Goal: Communication & Community: Participate in discussion

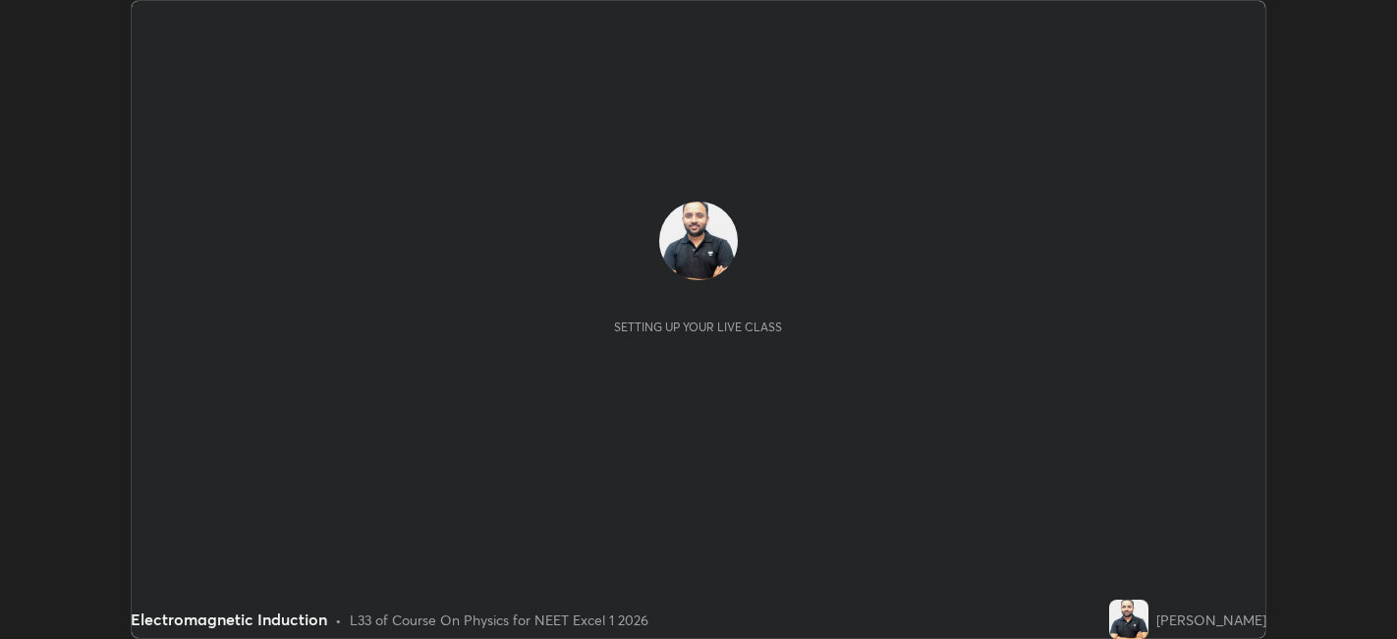
scroll to position [639, 1396]
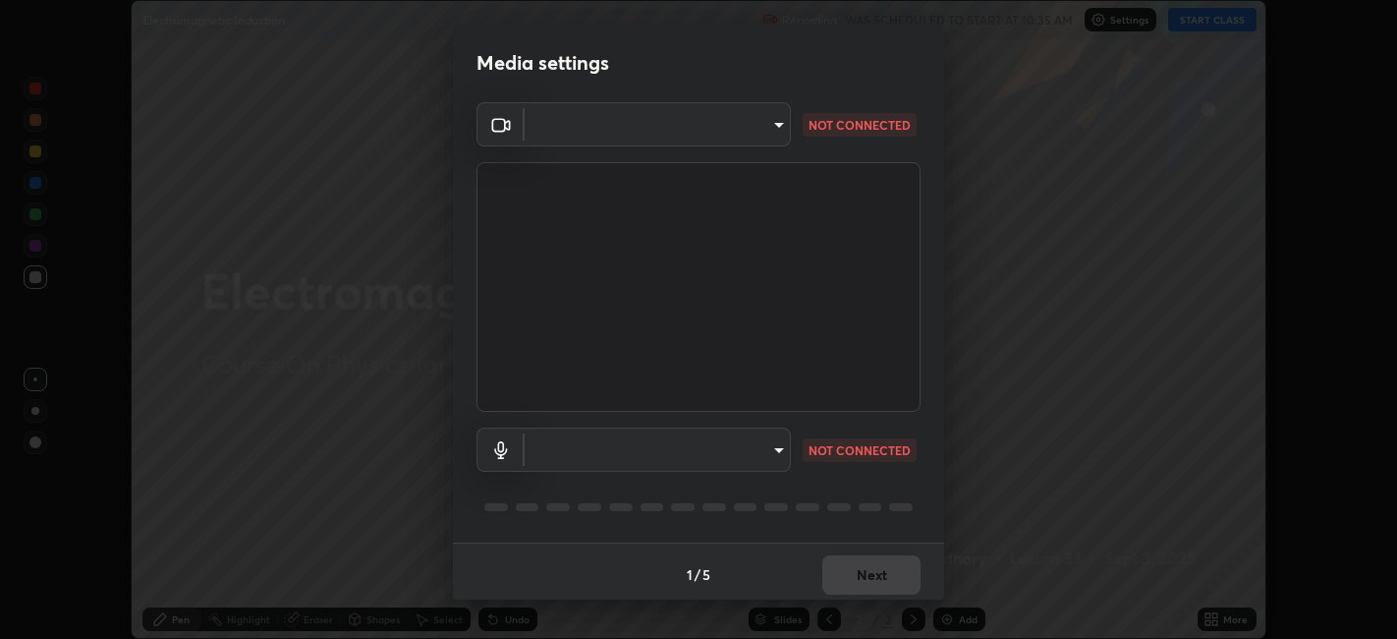
type input "48fc0a16f9878d898b75c0c4e5e46a424a6be3b5c6c23e4932c3d8132f80d268"
type input "communications"
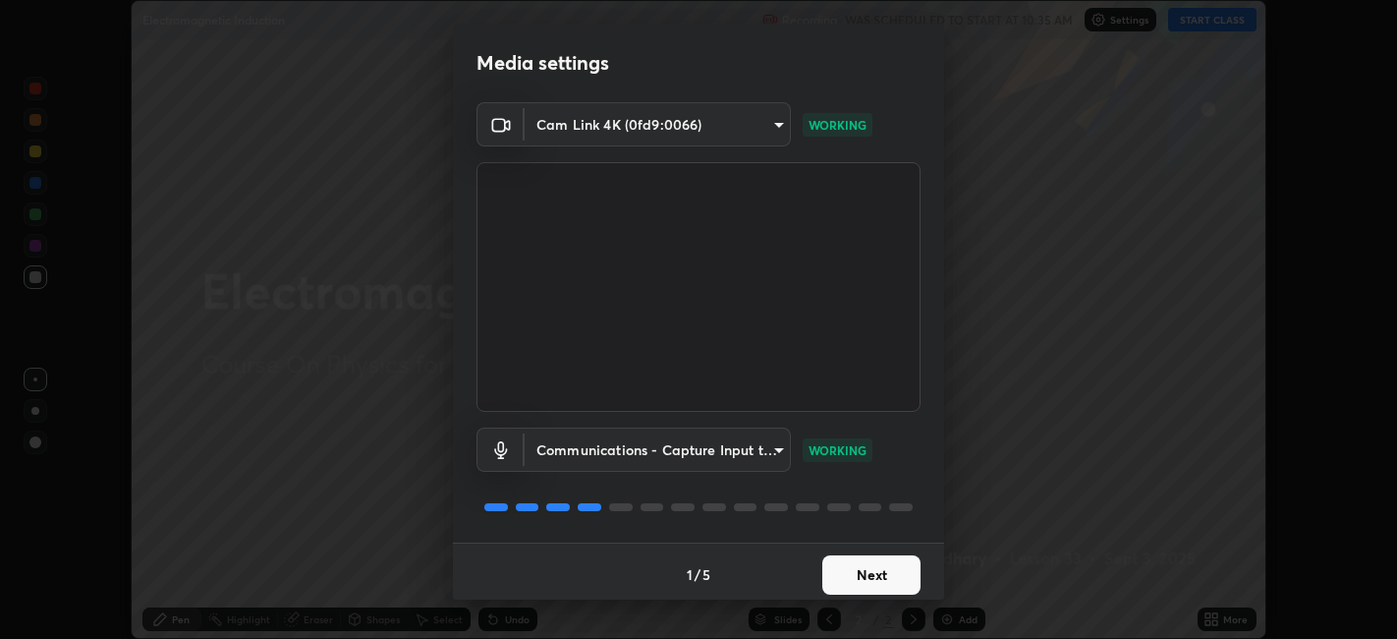
click at [840, 569] on button "Next" at bounding box center [871, 574] width 98 height 39
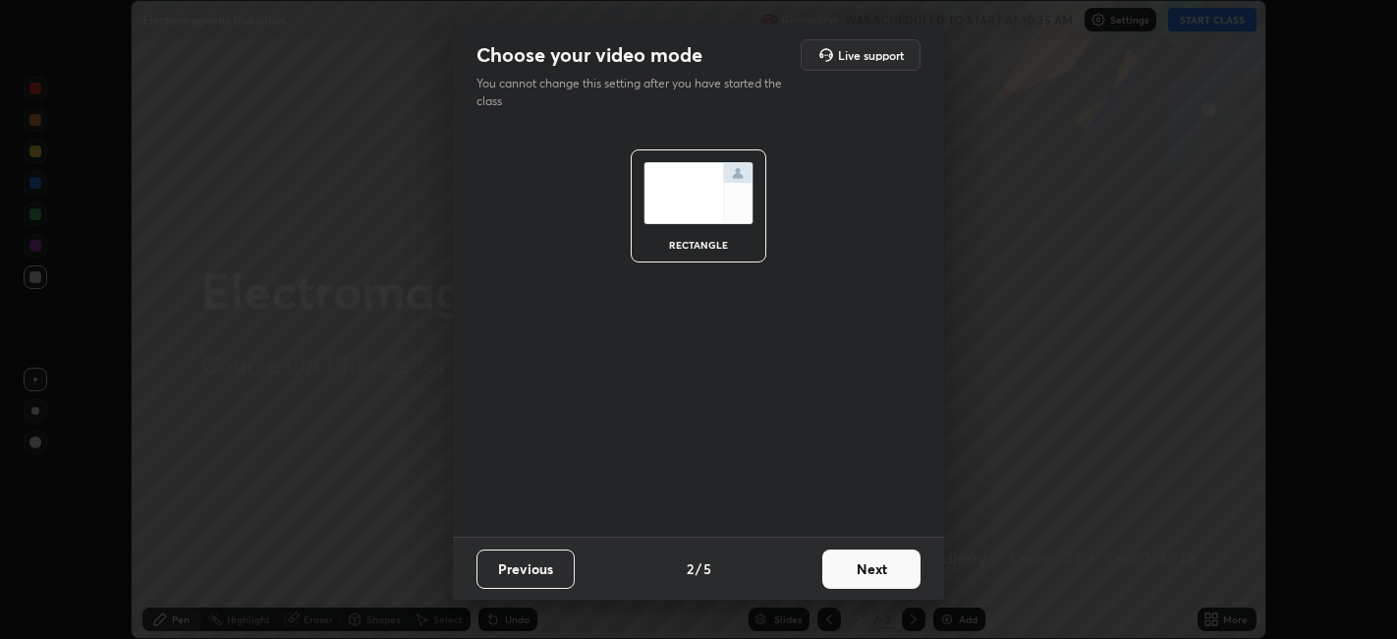
click at [846, 570] on button "Next" at bounding box center [871, 568] width 98 height 39
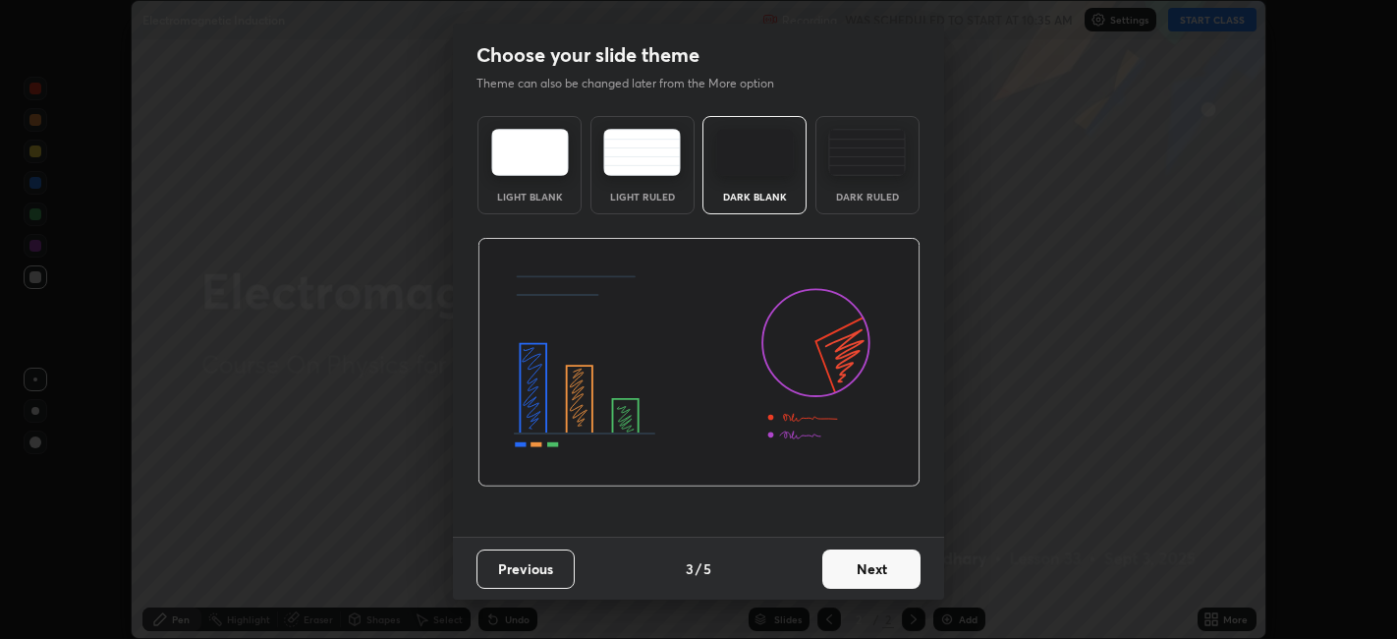
click at [843, 572] on button "Next" at bounding box center [871, 568] width 98 height 39
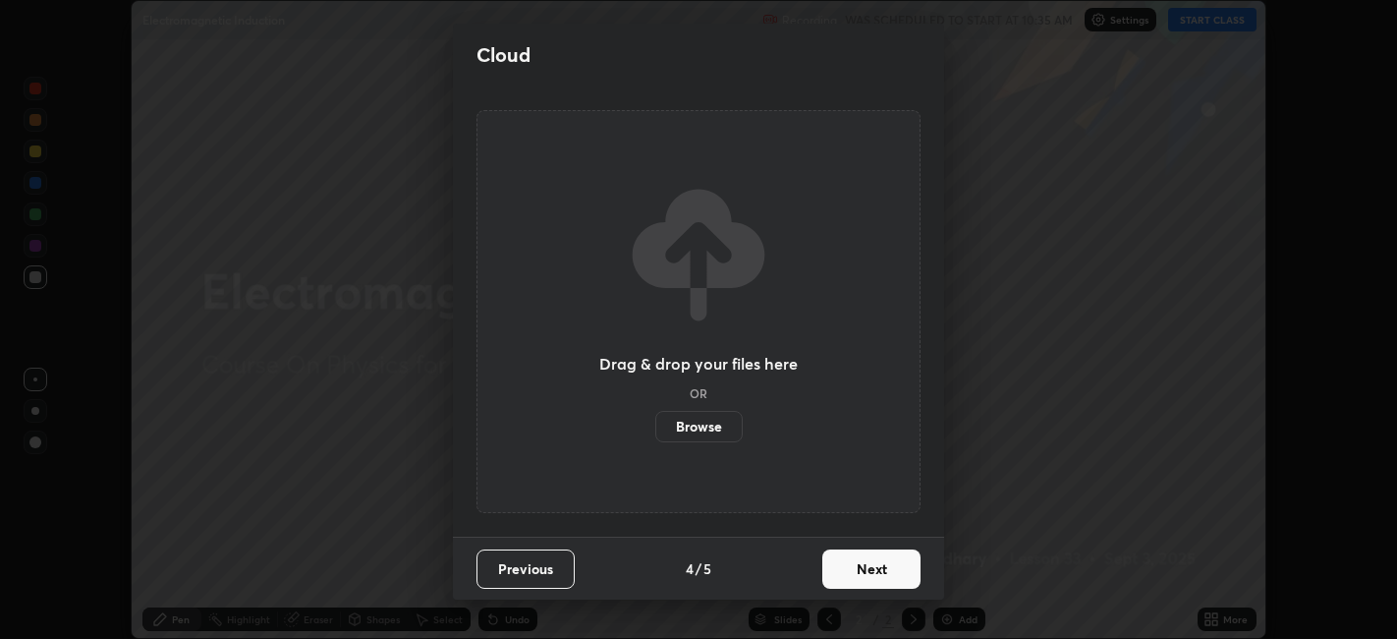
click at [839, 569] on button "Next" at bounding box center [871, 568] width 98 height 39
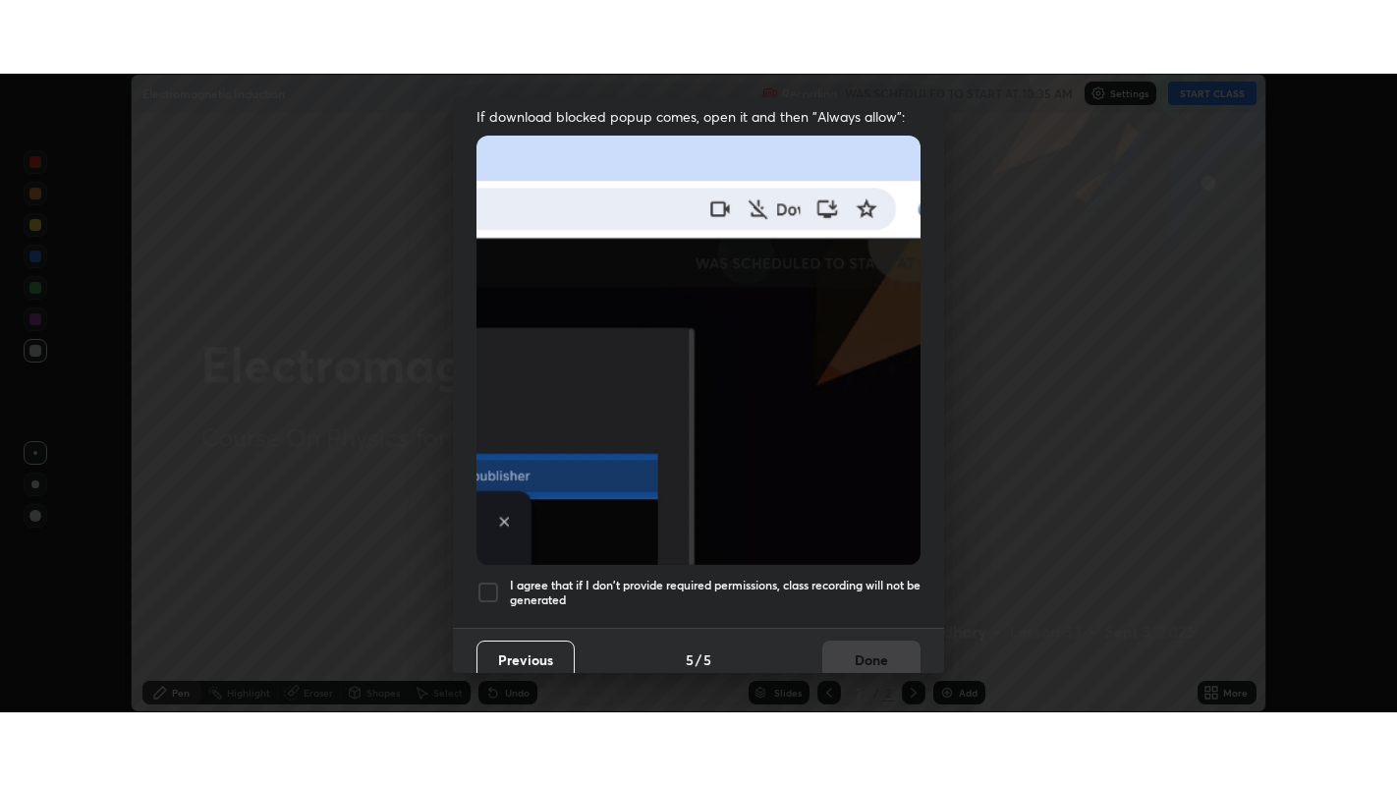
scroll to position [406, 0]
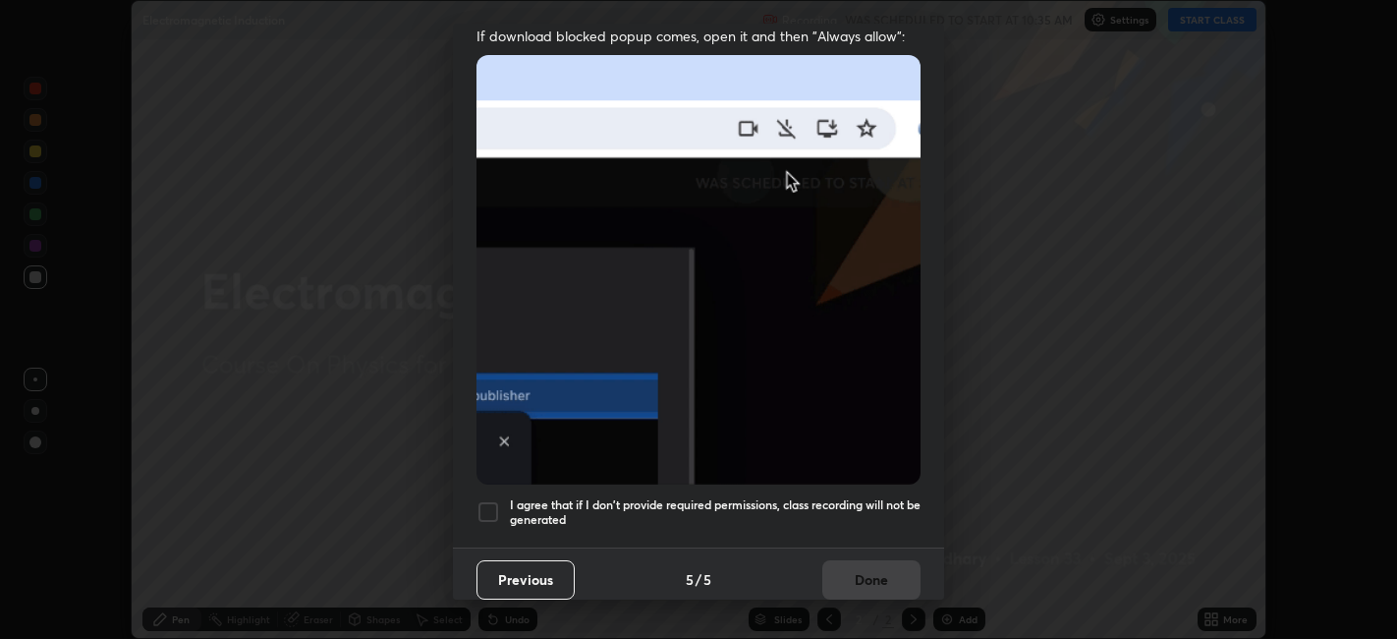
click at [492, 500] on div at bounding box center [488, 512] width 24 height 24
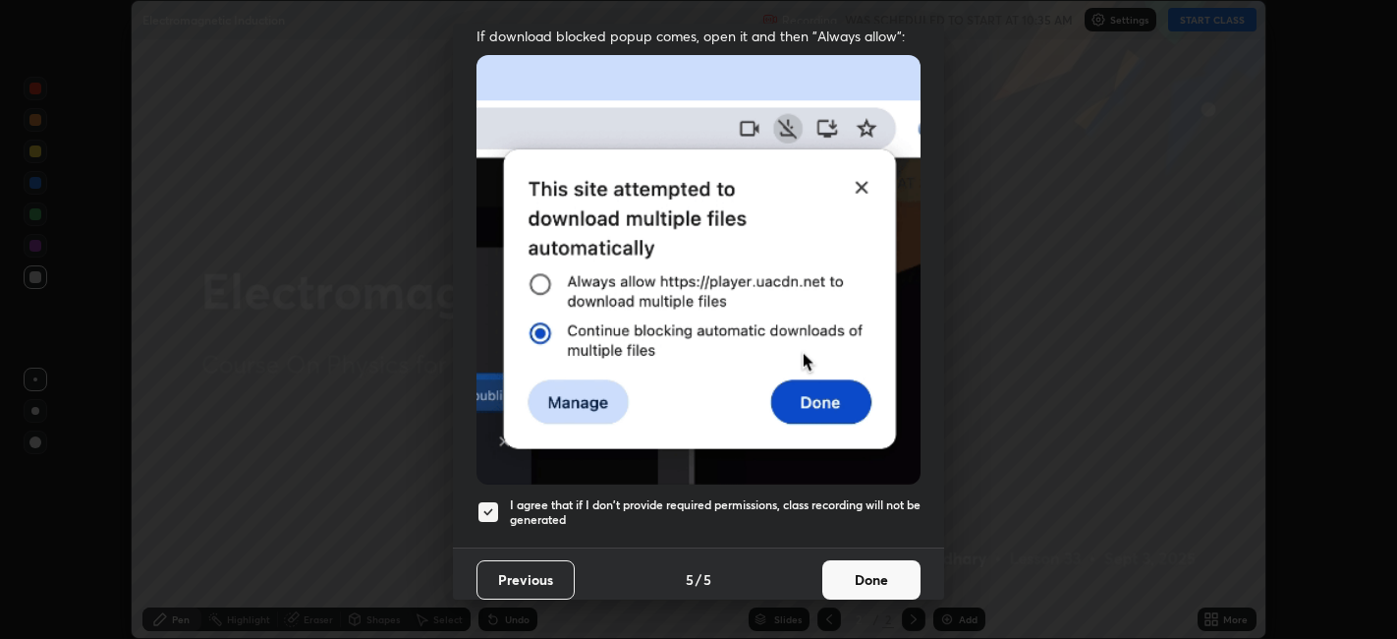
click at [840, 569] on button "Done" at bounding box center [871, 579] width 98 height 39
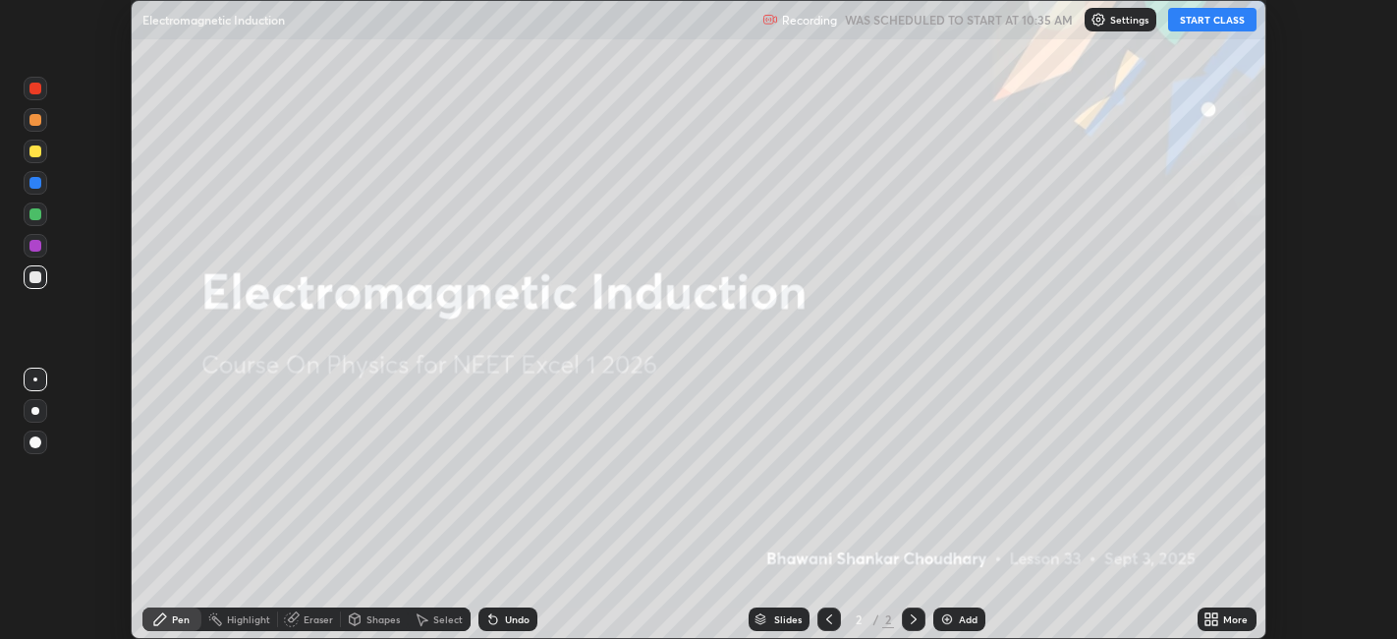
click at [1208, 615] on icon at bounding box center [1207, 615] width 5 height 5
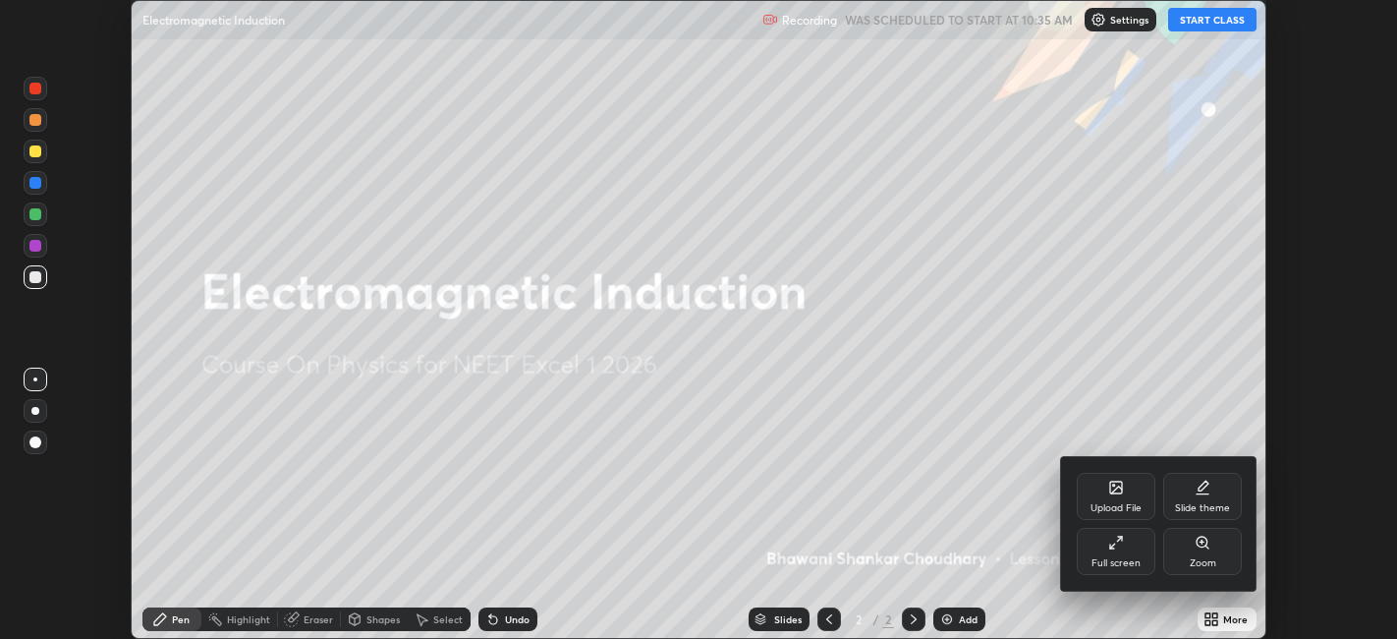
click at [1120, 555] on div "Full screen" at bounding box center [1116, 551] width 79 height 47
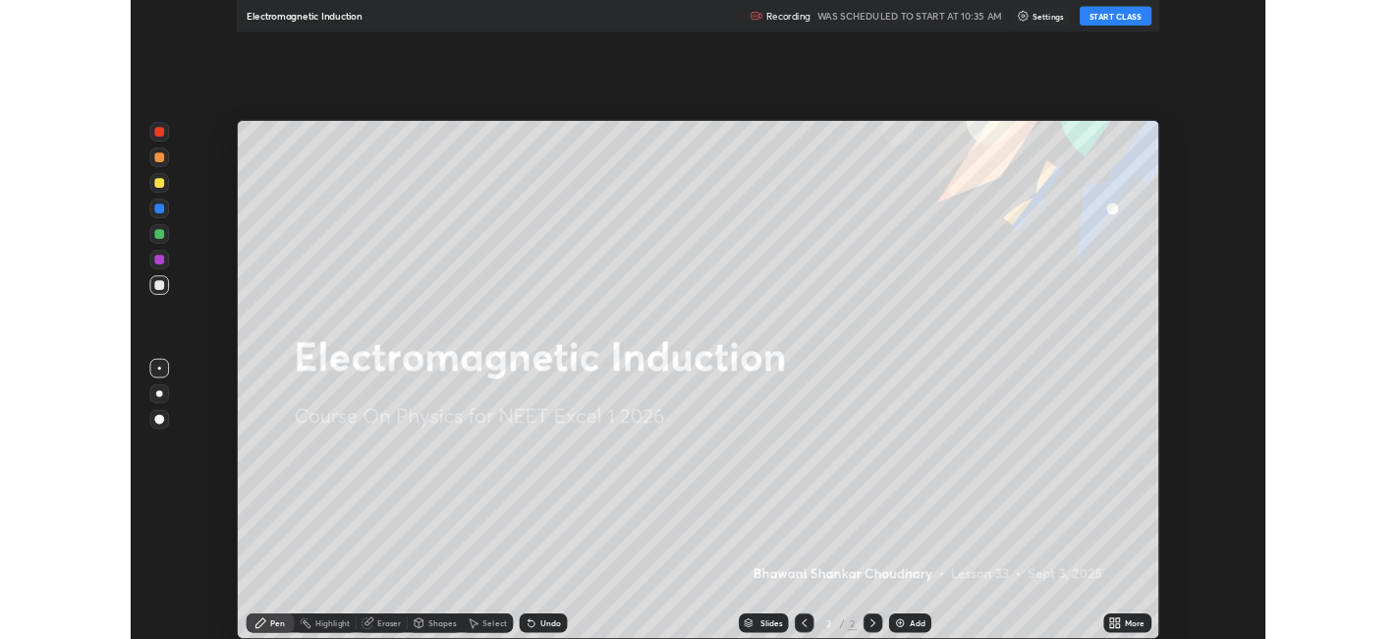
scroll to position [786, 1397]
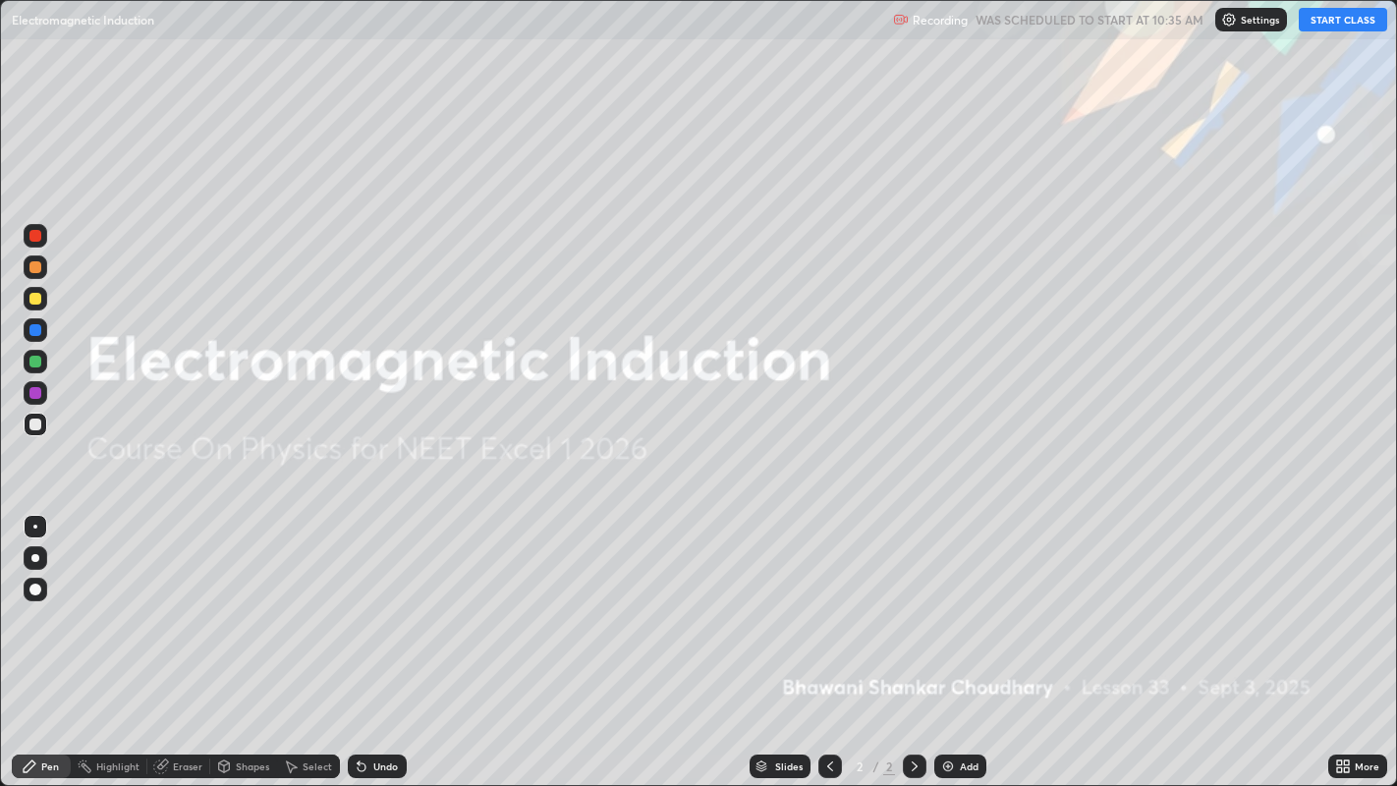
click at [1349, 22] on button "START CLASS" at bounding box center [1343, 20] width 88 height 24
click at [963, 638] on div "Add" at bounding box center [969, 766] width 19 height 10
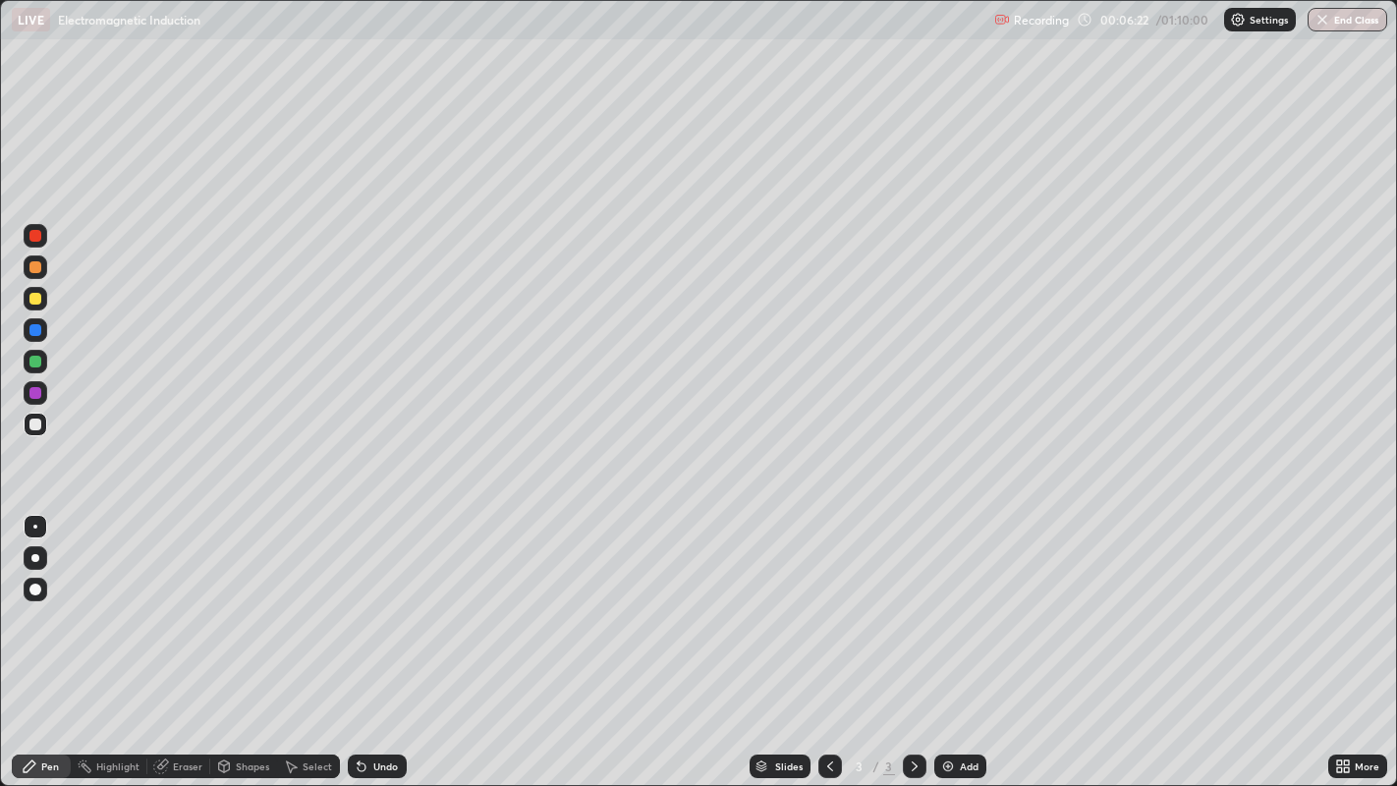
click at [951, 638] on img at bounding box center [948, 766] width 16 height 16
click at [179, 638] on div "Eraser" at bounding box center [187, 766] width 29 height 10
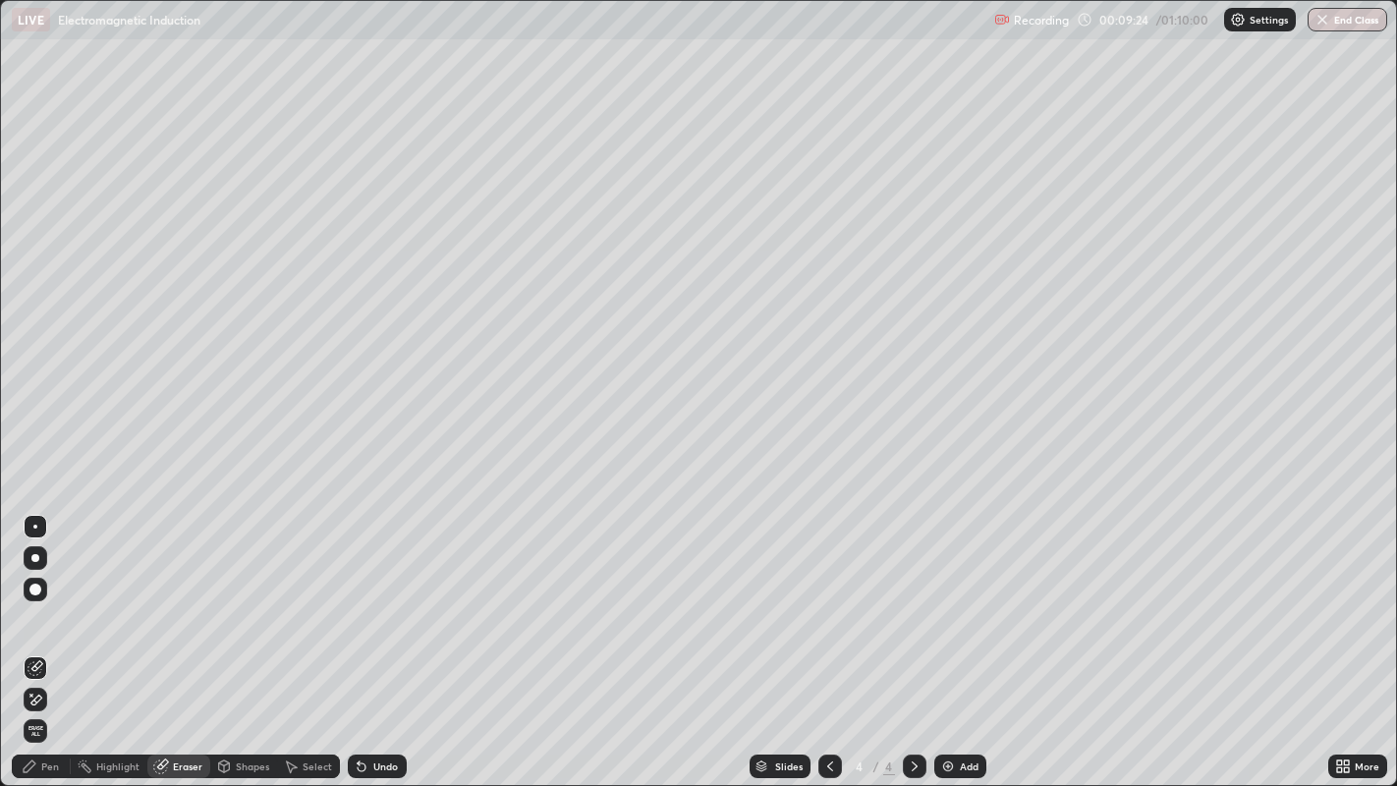
click at [49, 638] on div "Pen" at bounding box center [50, 766] width 18 height 10
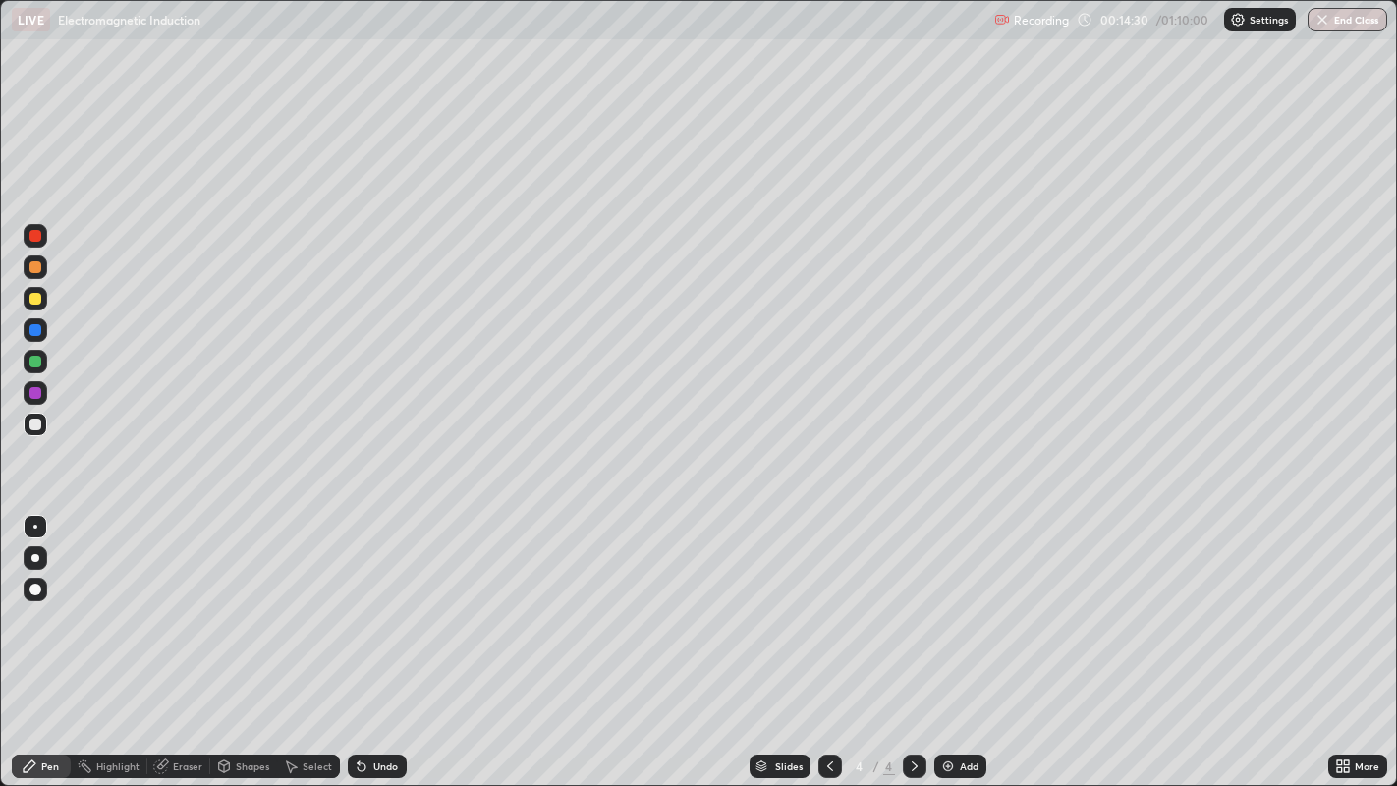
click at [960, 638] on div "Add" at bounding box center [969, 766] width 19 height 10
click at [955, 638] on div "Add" at bounding box center [960, 767] width 52 height 24
click at [956, 638] on div "Add" at bounding box center [960, 767] width 52 height 24
click at [953, 638] on img at bounding box center [948, 766] width 16 height 16
click at [952, 638] on img at bounding box center [948, 766] width 16 height 16
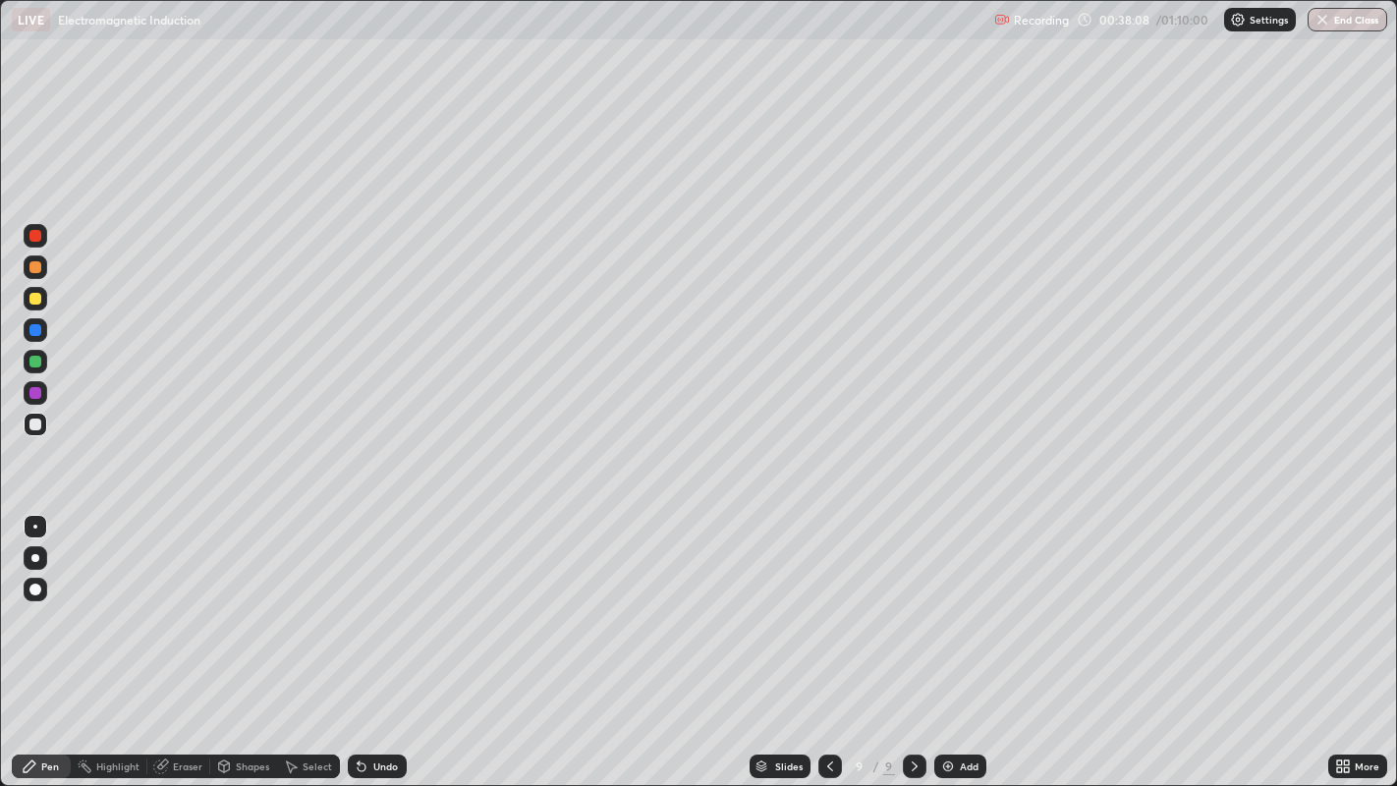
click at [955, 638] on div "Add" at bounding box center [960, 767] width 52 height 24
click at [189, 638] on div "Eraser" at bounding box center [187, 766] width 29 height 10
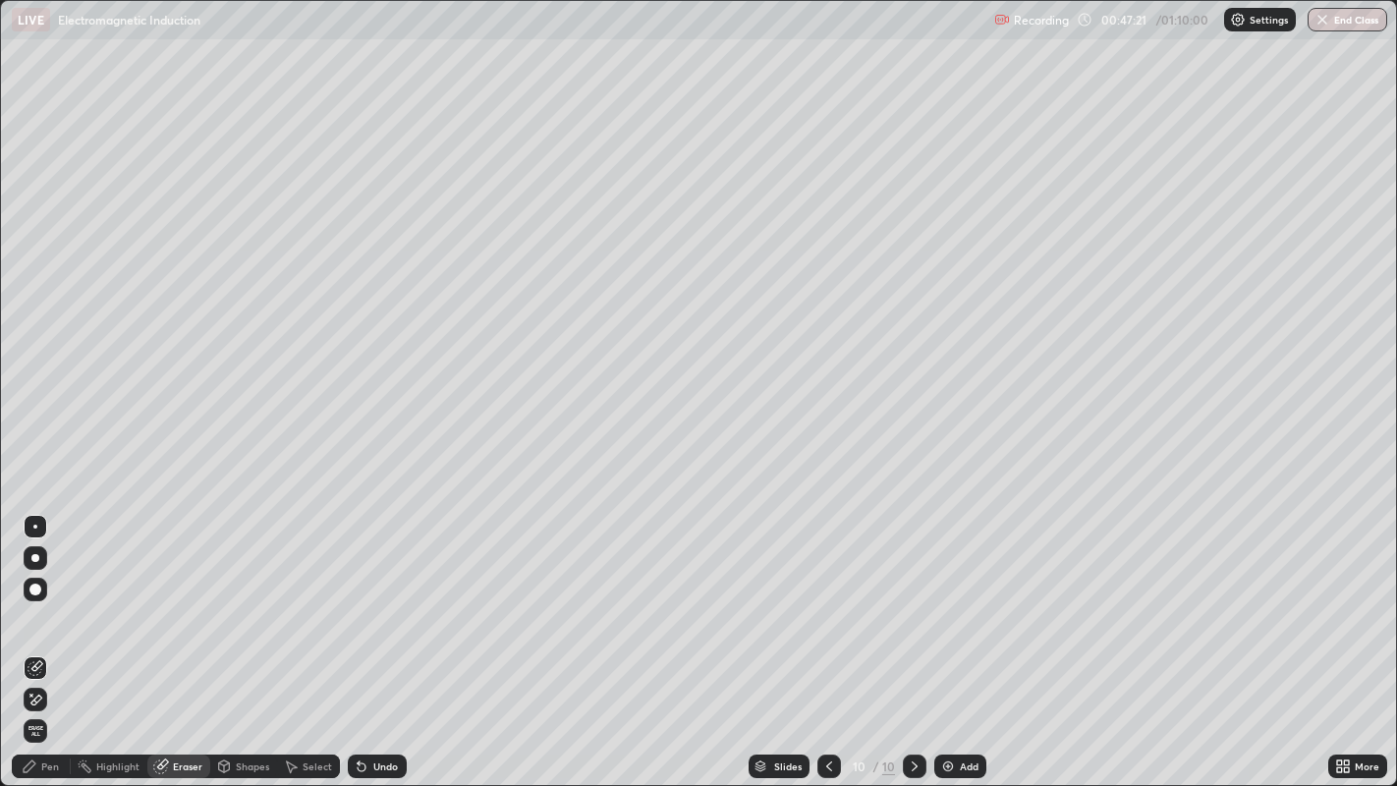
click at [62, 638] on div "Pen" at bounding box center [41, 767] width 59 height 24
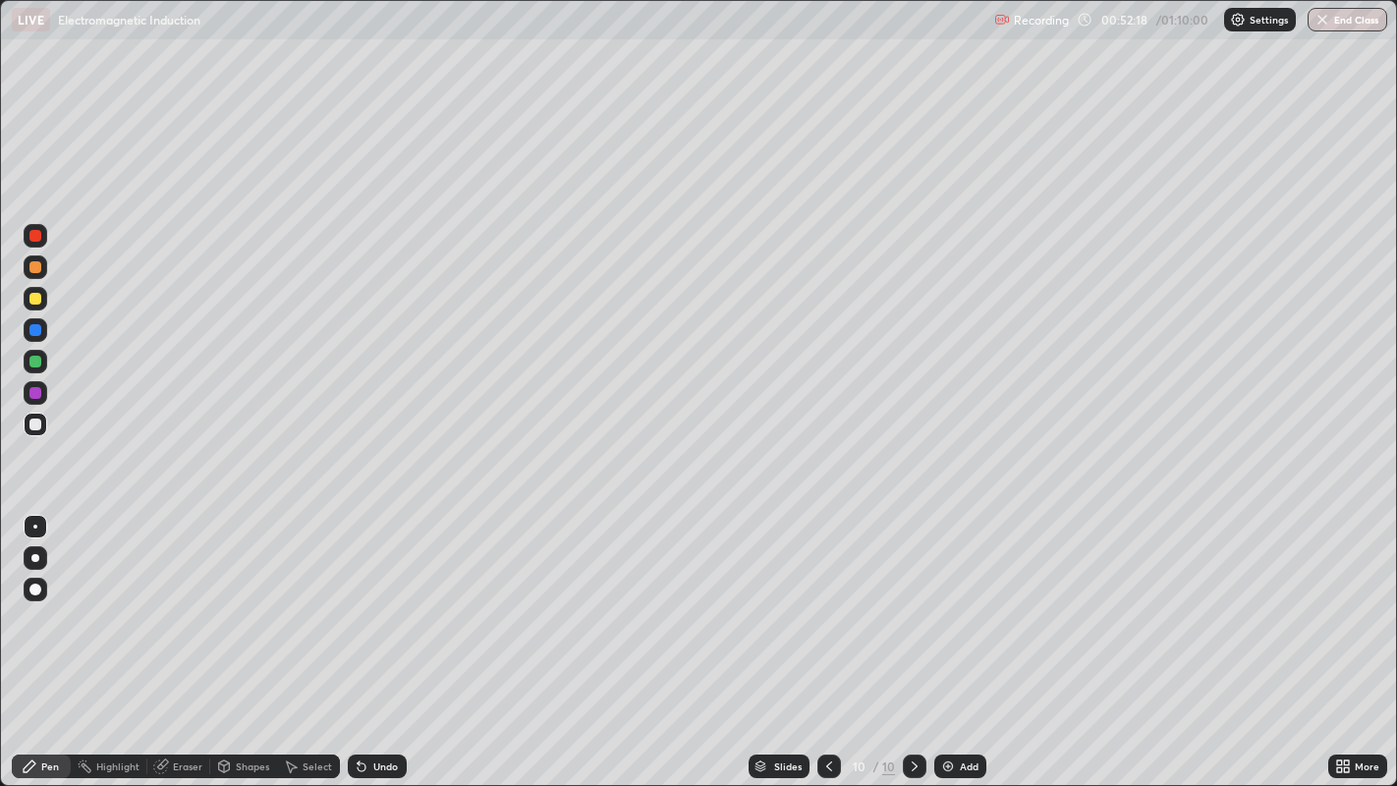
click at [960, 638] on div "Add" at bounding box center [969, 766] width 19 height 10
click at [1353, 14] on button "End Class" at bounding box center [1348, 20] width 80 height 24
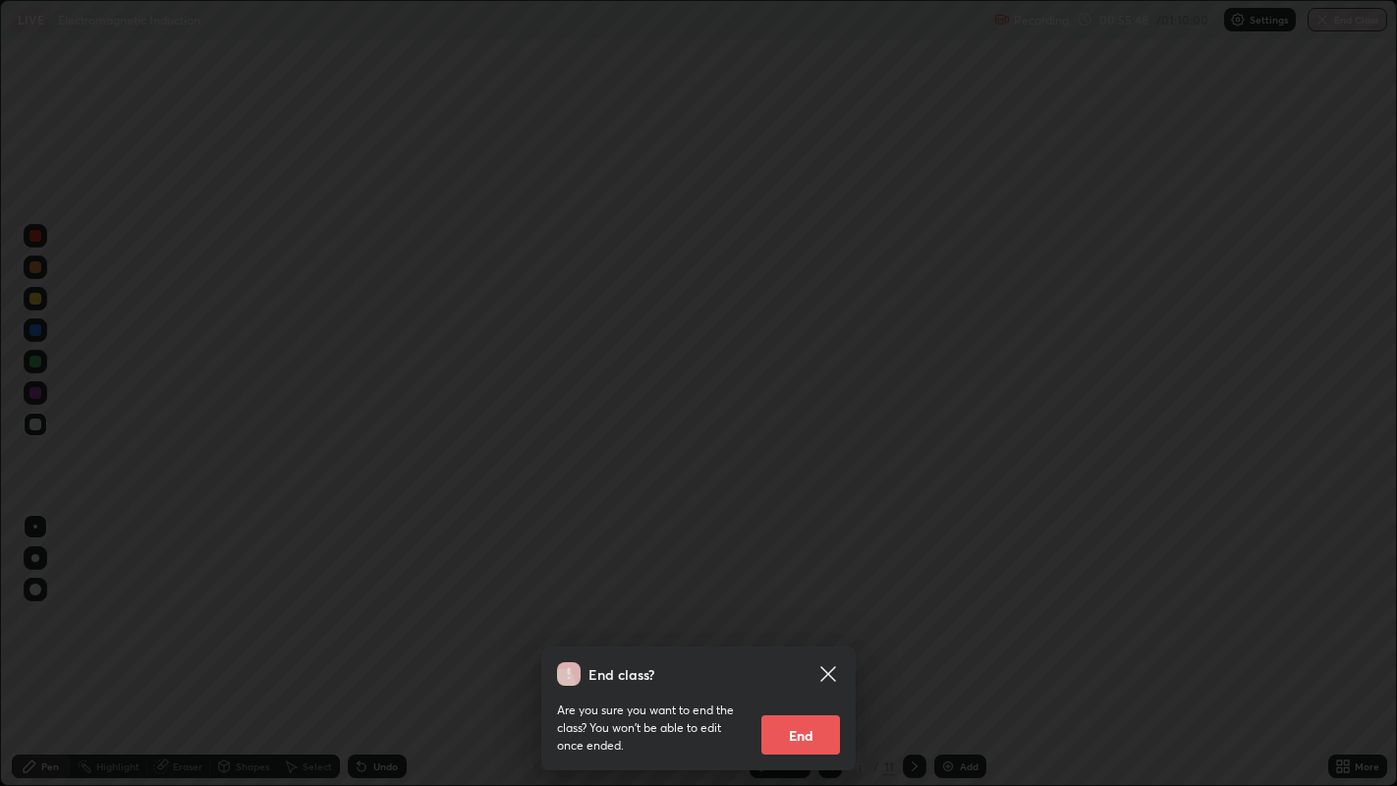
click at [812, 638] on button "End" at bounding box center [800, 734] width 79 height 39
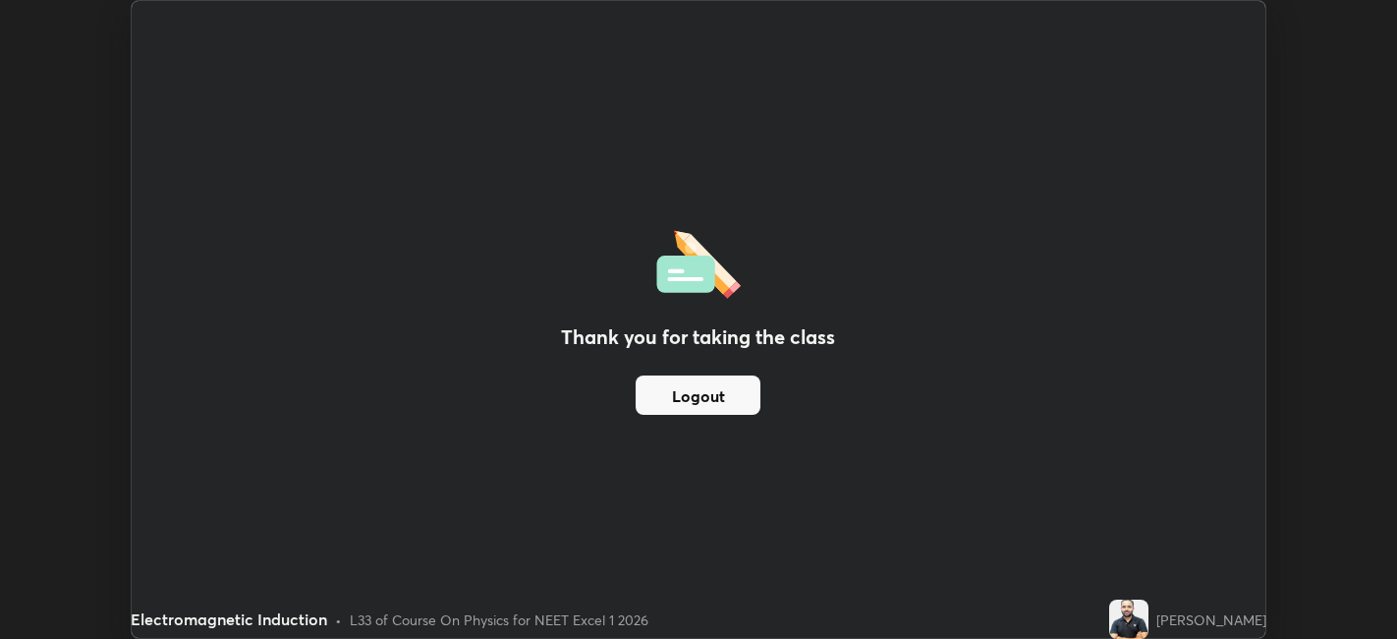
scroll to position [97608, 96849]
